Goal: Information Seeking & Learning: Learn about a topic

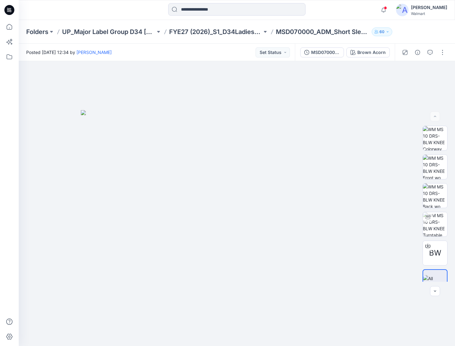
click at [11, 8] on icon at bounding box center [9, 8] width 3 height 0
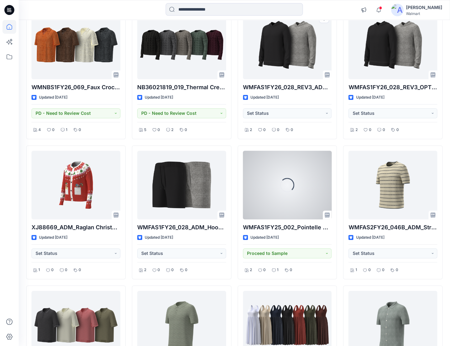
scroll to position [125, 0]
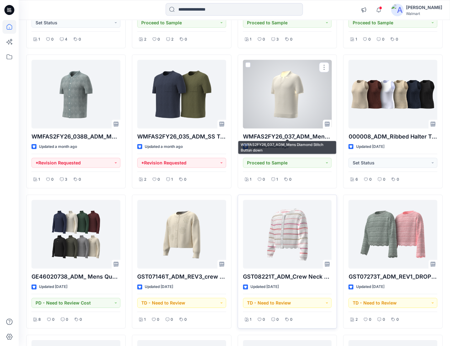
scroll to position [884, 0]
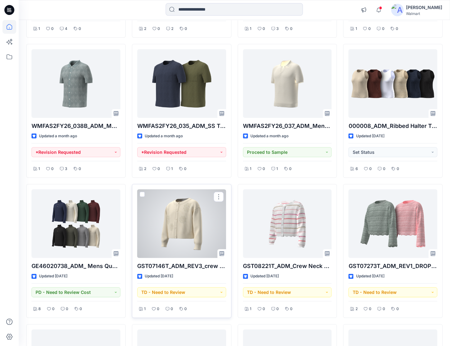
click at [199, 214] on div at bounding box center [181, 223] width 89 height 69
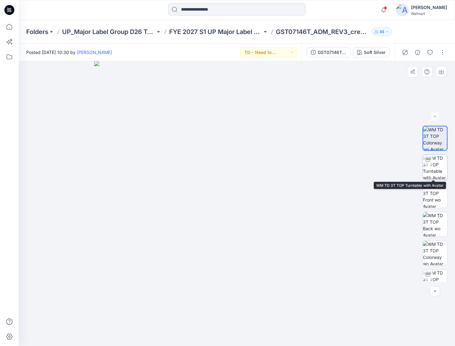
click at [442, 166] on img at bounding box center [435, 167] width 24 height 24
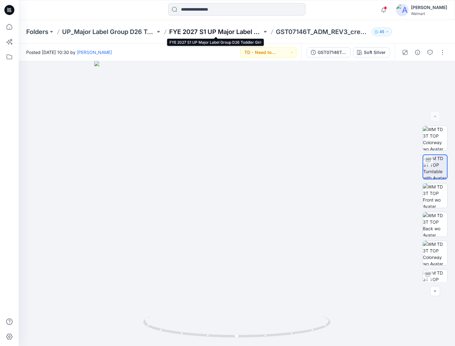
click at [231, 33] on p "FYE 2027 S1 UP Major Label Group D26 Toddler Girl" at bounding box center [215, 31] width 93 height 9
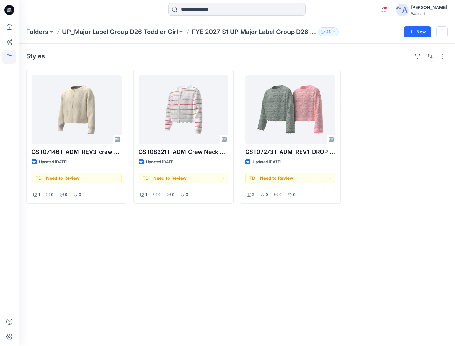
click at [8, 7] on icon at bounding box center [9, 10] width 10 height 10
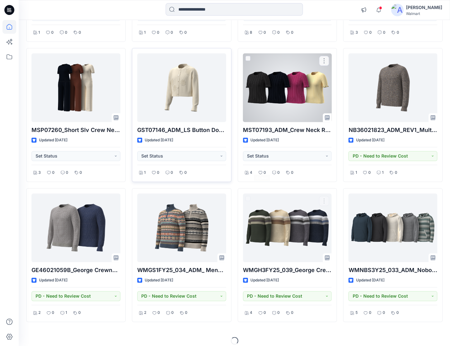
scroll to position [1442, 0]
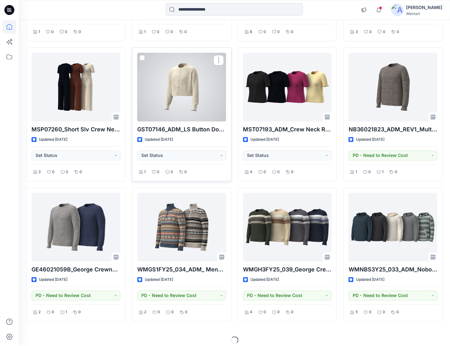
click at [203, 90] on div at bounding box center [181, 87] width 89 height 69
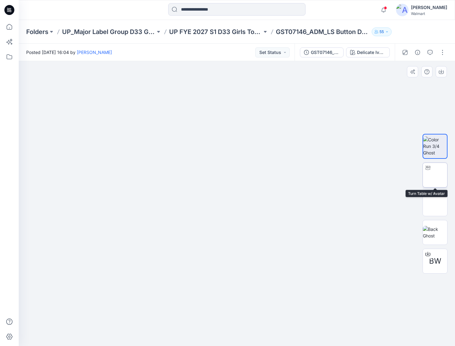
click at [435, 175] on img at bounding box center [435, 175] width 0 height 0
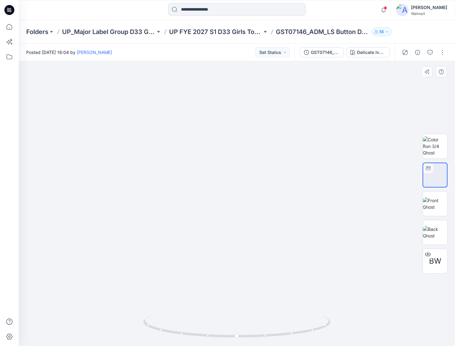
click at [335, 331] on img at bounding box center [237, 62] width 853 height 569
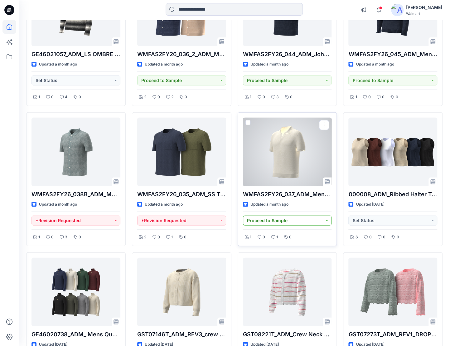
scroll to position [853, 0]
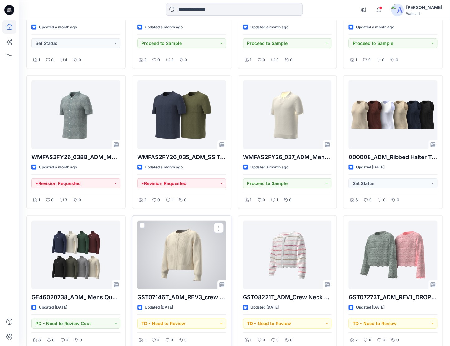
click at [165, 254] on div at bounding box center [181, 255] width 89 height 69
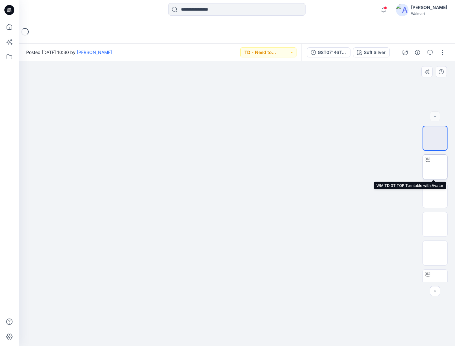
click at [435, 167] on img at bounding box center [435, 167] width 0 height 0
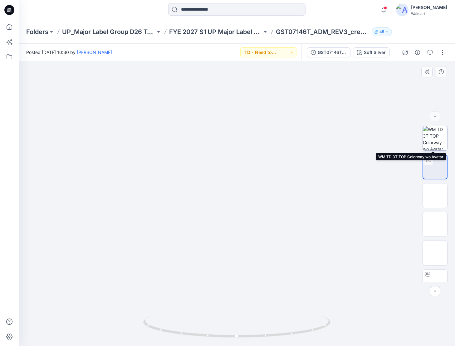
click at [433, 143] on img at bounding box center [435, 138] width 24 height 24
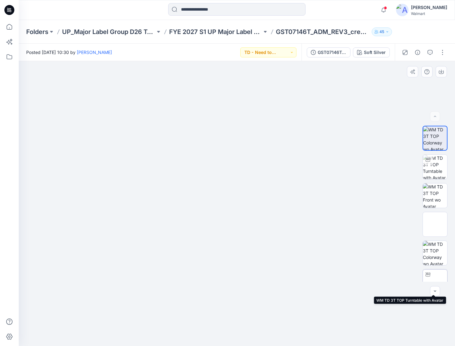
click at [435, 282] on img at bounding box center [435, 282] width 0 height 0
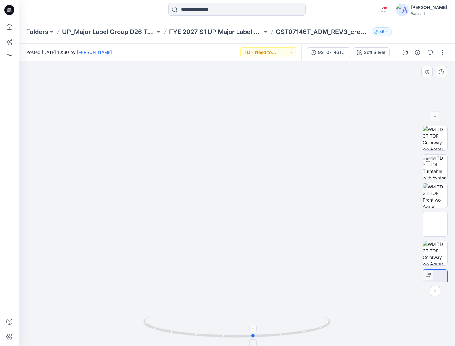
drag, startPoint x: 288, startPoint y: 334, endPoint x: 305, endPoint y: 322, distance: 20.6
click at [305, 322] on icon at bounding box center [237, 327] width 189 height 23
click at [6, 7] on icon at bounding box center [9, 10] width 10 height 10
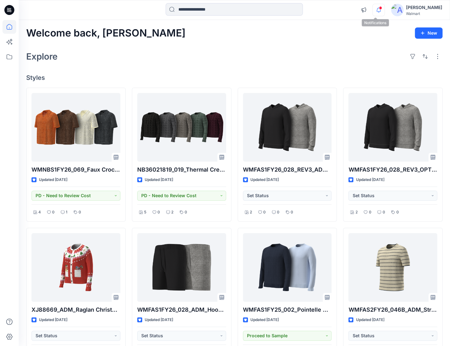
click at [374, 8] on icon "button" at bounding box center [379, 10] width 12 height 12
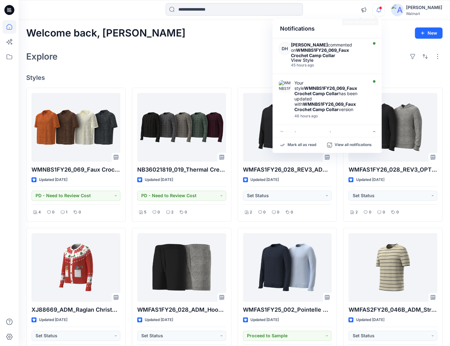
click at [338, 7] on div at bounding box center [235, 10] width 216 height 14
